Goal: Check status

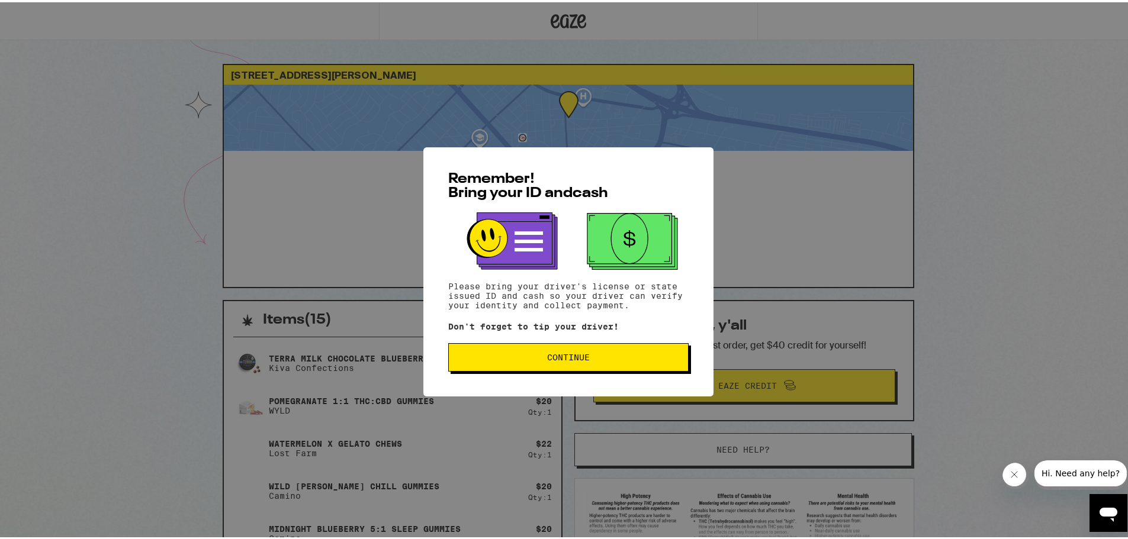
click at [574, 347] on button "Continue" at bounding box center [568, 355] width 240 height 28
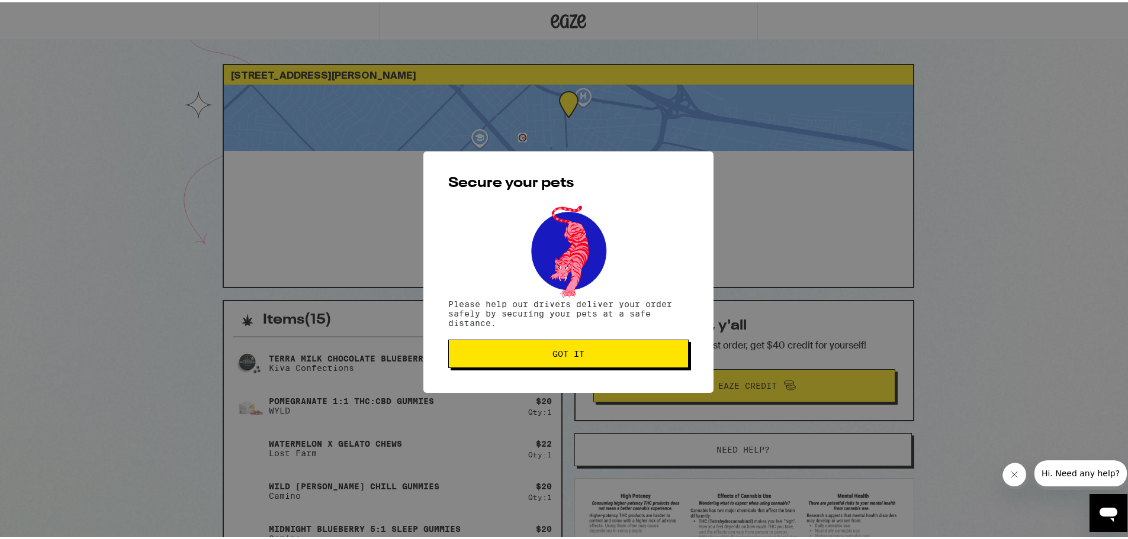
click at [572, 347] on button "Got it" at bounding box center [568, 351] width 240 height 28
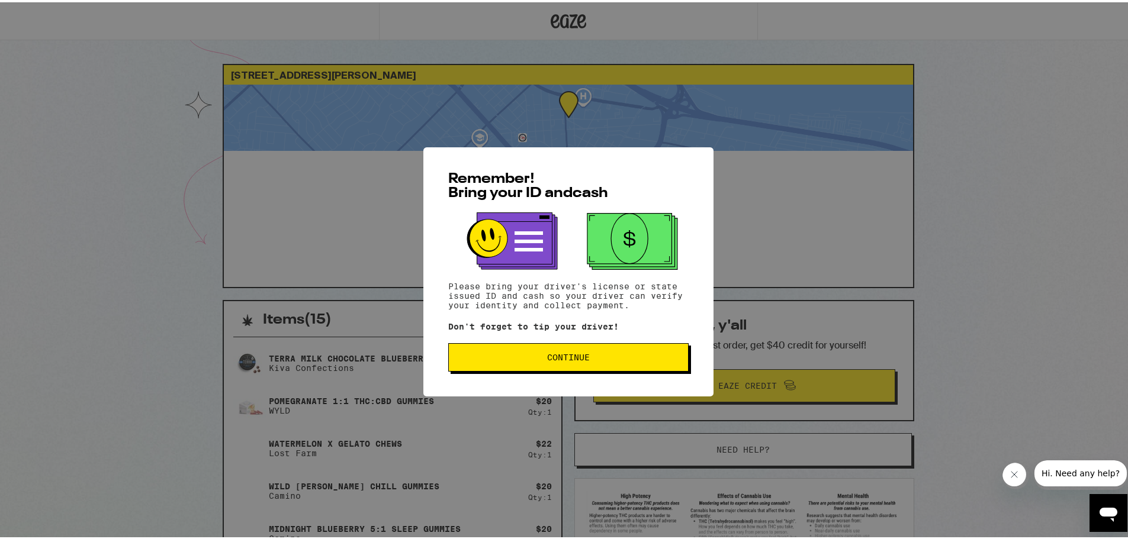
click at [559, 359] on span "Continue" at bounding box center [568, 355] width 43 height 8
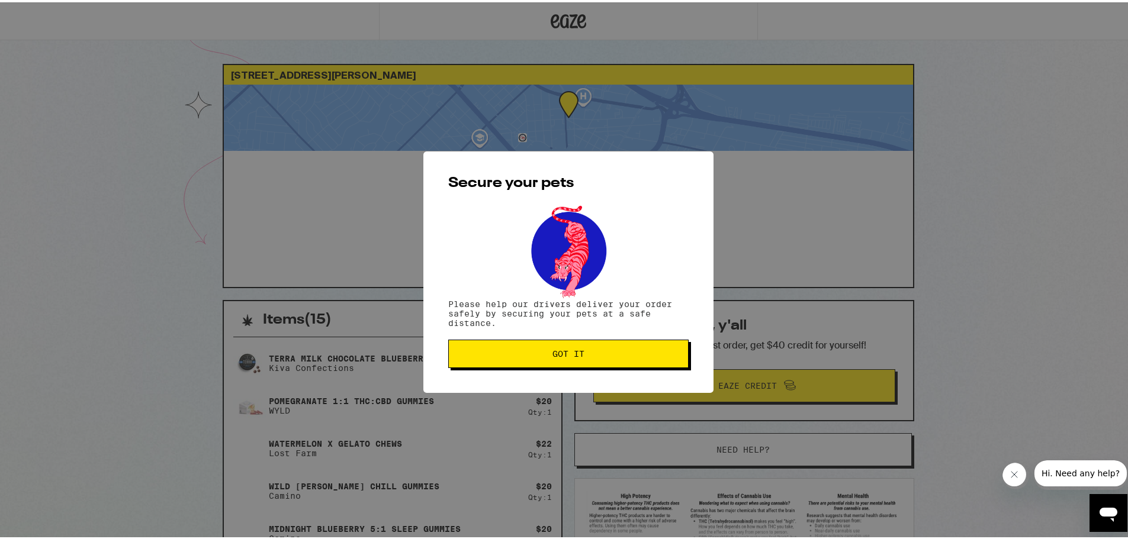
click at [558, 362] on button "Got it" at bounding box center [568, 351] width 240 height 28
